Goal: Task Accomplishment & Management: Use online tool/utility

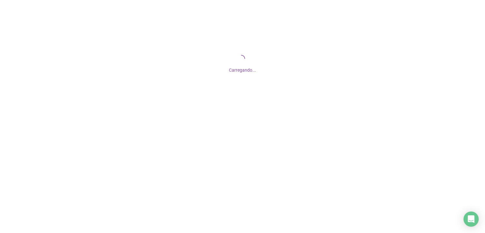
click at [236, 66] on div "Carregando..." at bounding box center [242, 68] width 485 height 10
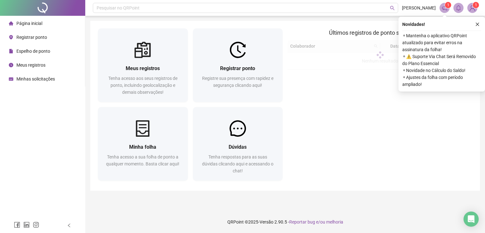
click at [237, 67] on span "Registrar ponto" at bounding box center [237, 68] width 35 height 6
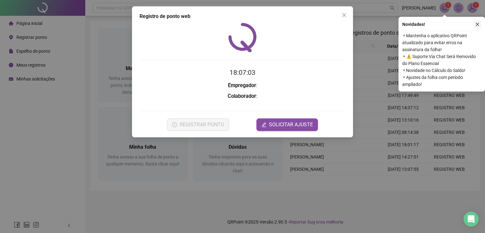
click at [480, 26] on button "button" at bounding box center [478, 25] width 8 height 8
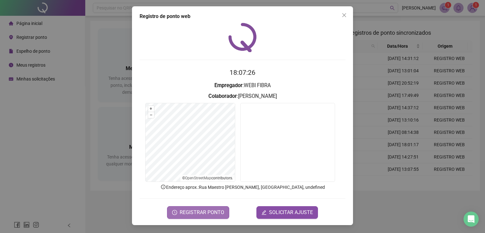
click at [188, 216] on button "REGISTRAR PONTO" at bounding box center [198, 212] width 62 height 13
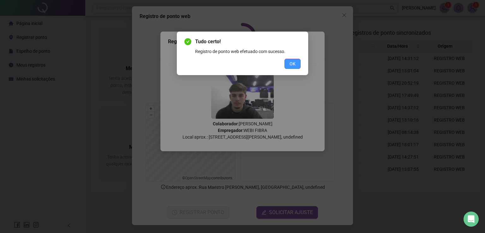
click at [295, 66] on button "OK" at bounding box center [292, 64] width 16 height 10
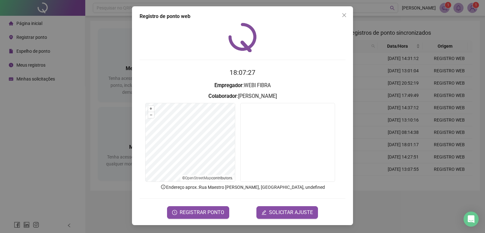
click at [425, 99] on div "Registro [PERSON_NAME] web 18:07:27 Empregador : WEBI FIBRA Colaborador : [PERS…" at bounding box center [242, 116] width 485 height 233
